Goal: Task Accomplishment & Management: Manage account settings

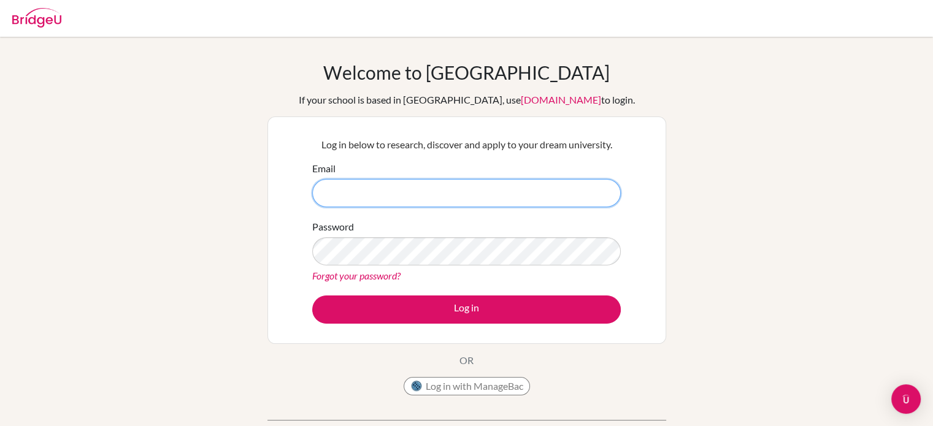
click at [558, 193] on input "Email" at bounding box center [466, 193] width 309 height 28
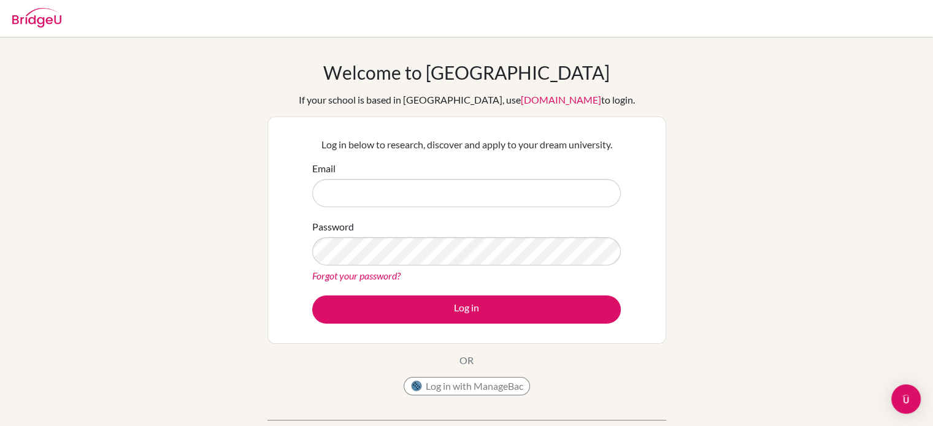
click at [367, 279] on link "Forgot your password?" at bounding box center [356, 276] width 88 height 12
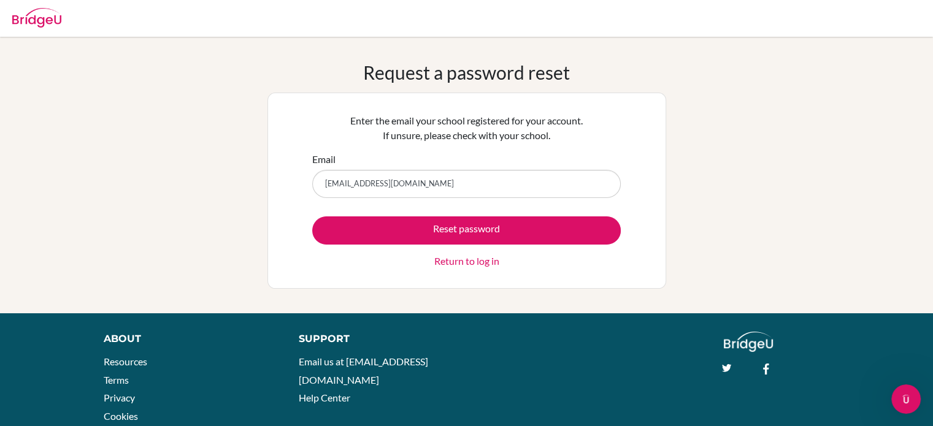
type input "[EMAIL_ADDRESS][DOMAIN_NAME]"
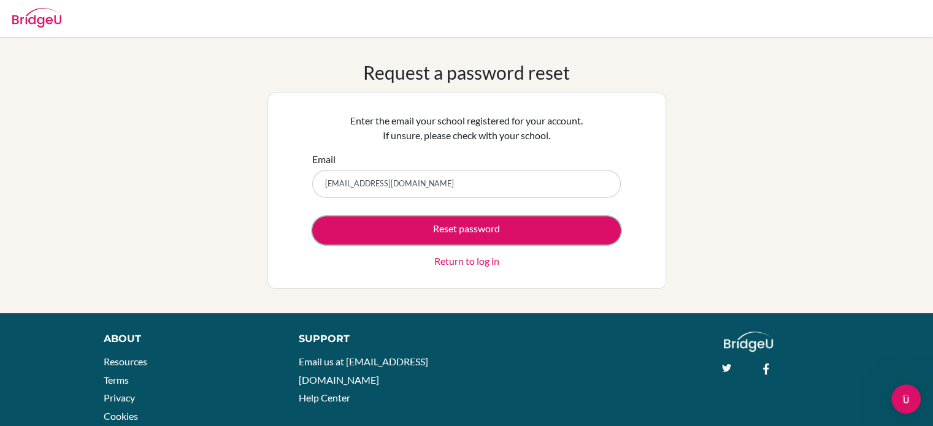
click at [444, 234] on button "Reset password" at bounding box center [466, 231] width 309 height 28
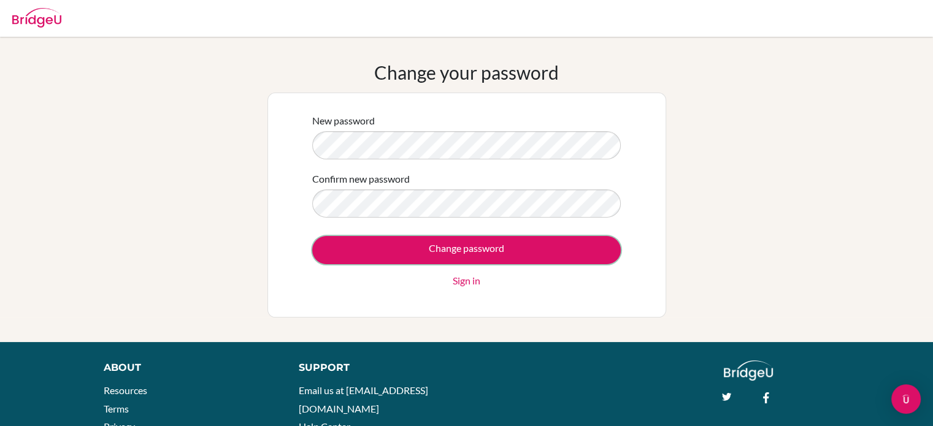
click at [479, 258] on input "Change password" at bounding box center [466, 250] width 309 height 28
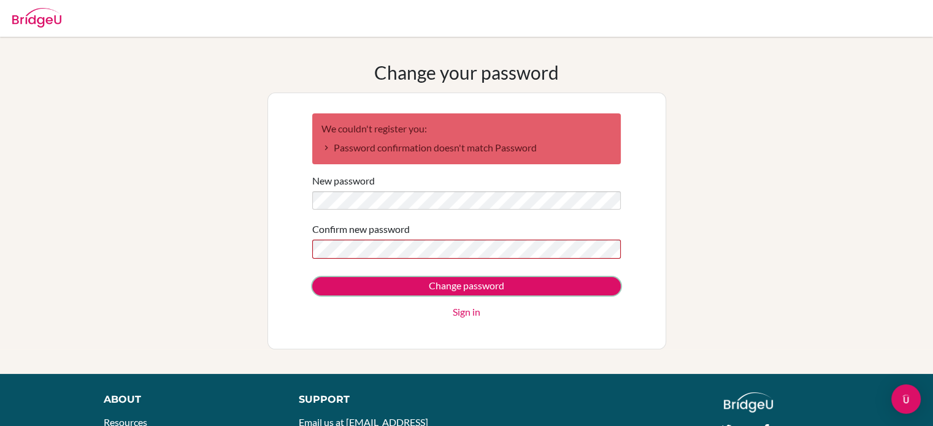
click at [492, 285] on input "Change password" at bounding box center [466, 286] width 309 height 18
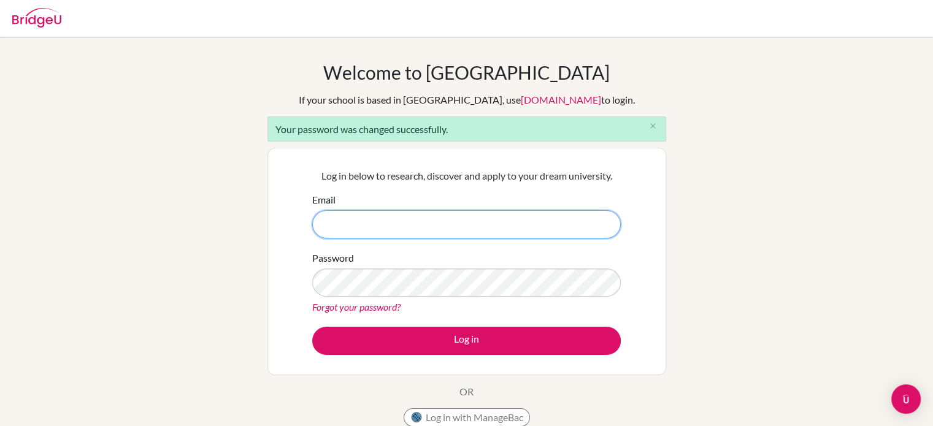
click at [523, 210] on input "Email" at bounding box center [466, 224] width 309 height 28
type input "[EMAIL_ADDRESS][DOMAIN_NAME]"
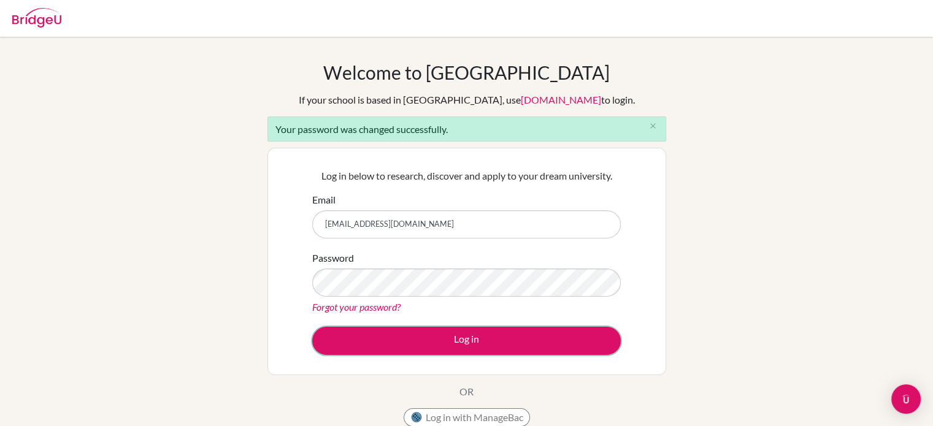
click at [446, 338] on button "Log in" at bounding box center [466, 341] width 309 height 28
